Goal: Task Accomplishment & Management: Manage account settings

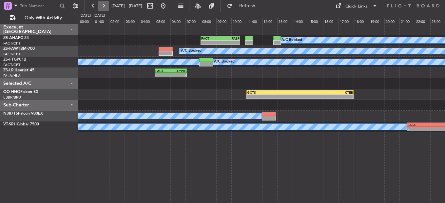
click at [104, 11] on button at bounding box center [103, 6] width 10 height 10
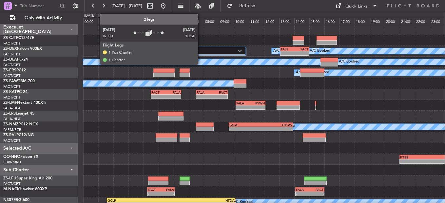
click at [201, 49] on label "2 Flight Legs" at bounding box center [207, 51] width 61 height 6
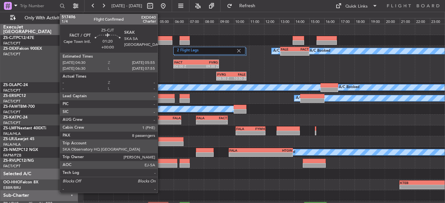
click at [162, 42] on div at bounding box center [162, 42] width 22 height 5
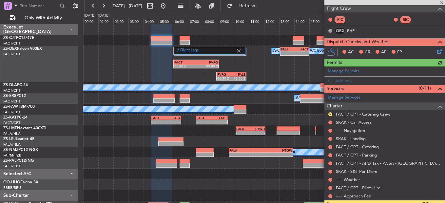
scroll to position [98, 0]
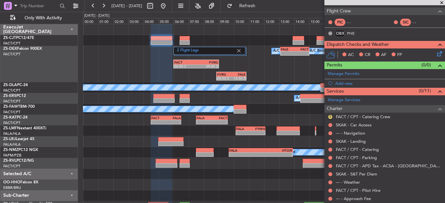
click at [436, 51] on icon at bounding box center [437, 52] width 5 height 5
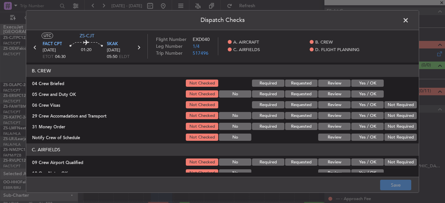
scroll to position [65, 0]
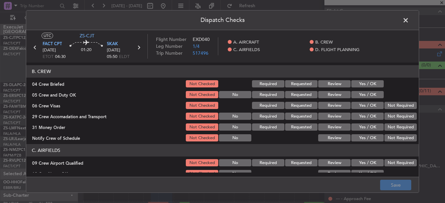
click at [360, 115] on button "Yes / OK" at bounding box center [367, 116] width 32 height 7
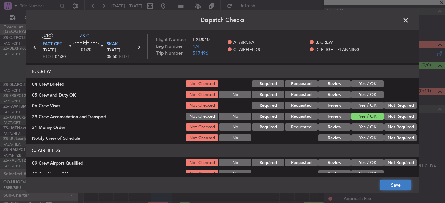
click at [397, 187] on button "Save" at bounding box center [395, 185] width 31 height 10
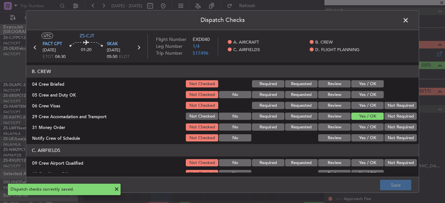
click at [409, 22] on span at bounding box center [409, 21] width 0 height 13
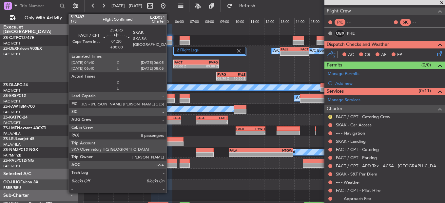
click at [169, 96] on div at bounding box center [164, 96] width 22 height 5
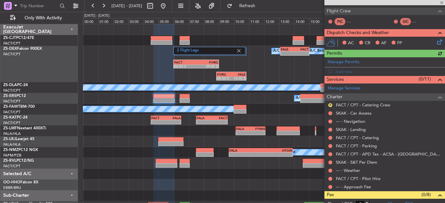
scroll to position [98, 0]
click at [435, 41] on icon at bounding box center [437, 40] width 5 height 5
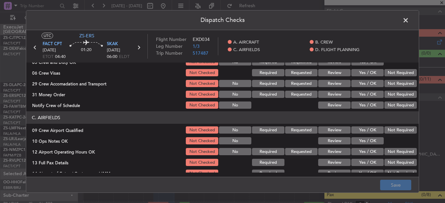
click at [355, 81] on button "Yes / OK" at bounding box center [367, 83] width 32 height 7
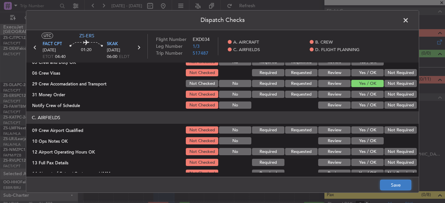
click at [390, 180] on button "Save" at bounding box center [395, 185] width 31 height 10
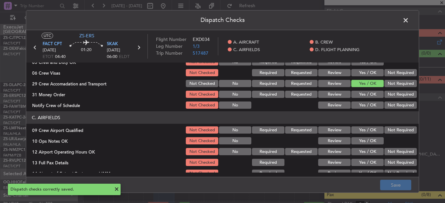
click at [409, 19] on span at bounding box center [409, 21] width 0 height 13
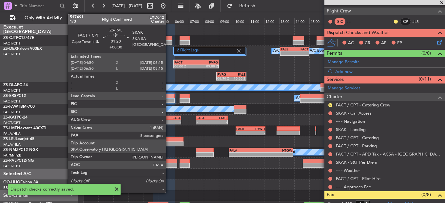
click at [169, 161] on div at bounding box center [167, 161] width 22 height 5
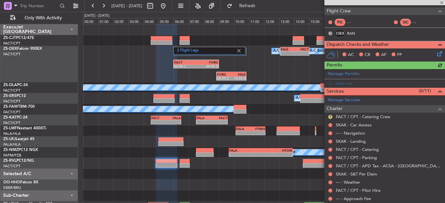
click at [435, 41] on div "Dispatch Checks and Weather AC CR AF FP" at bounding box center [384, 51] width 120 height 21
click at [435, 55] on icon at bounding box center [437, 52] width 5 height 5
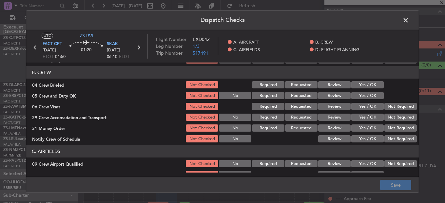
scroll to position [65, 0]
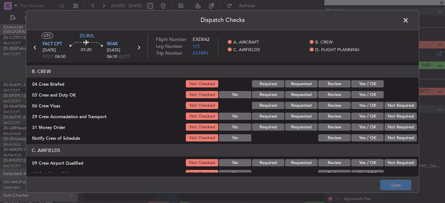
click at [361, 117] on button "Yes / OK" at bounding box center [367, 116] width 32 height 7
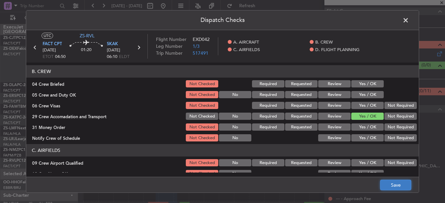
click at [394, 186] on button "Save" at bounding box center [395, 185] width 31 height 10
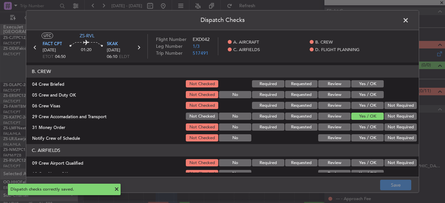
click at [409, 21] on span at bounding box center [409, 21] width 0 height 13
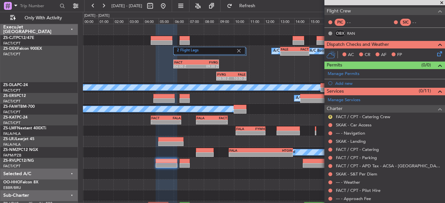
click at [439, 3] on span at bounding box center [441, 3] width 7 height 6
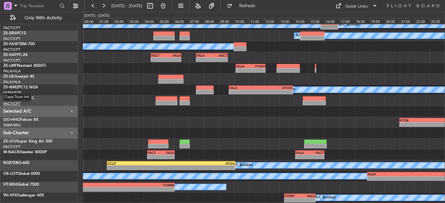
scroll to position [63, 0]
click at [102, 5] on button at bounding box center [103, 6] width 10 height 10
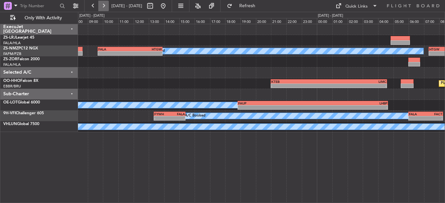
scroll to position [0, 0]
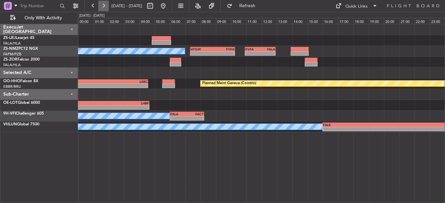
click at [104, 5] on button at bounding box center [103, 6] width 10 height 10
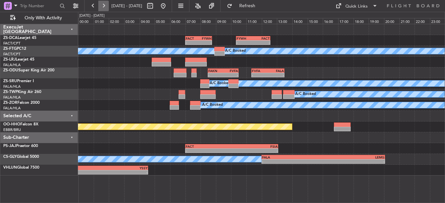
click at [101, 8] on button at bounding box center [103, 6] width 10 height 10
